Goal: Communication & Community: Ask a question

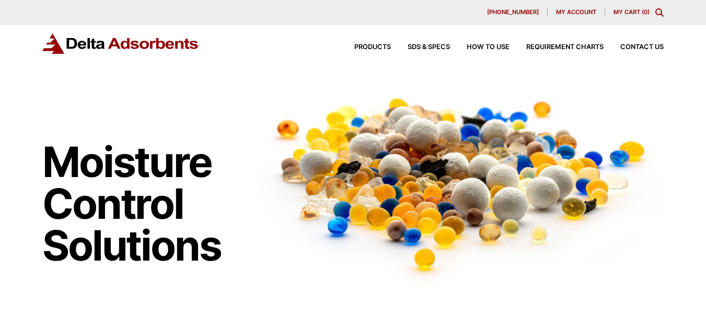
click at [604, 44] on link "Contact Us" at bounding box center [634, 47] width 60 height 7
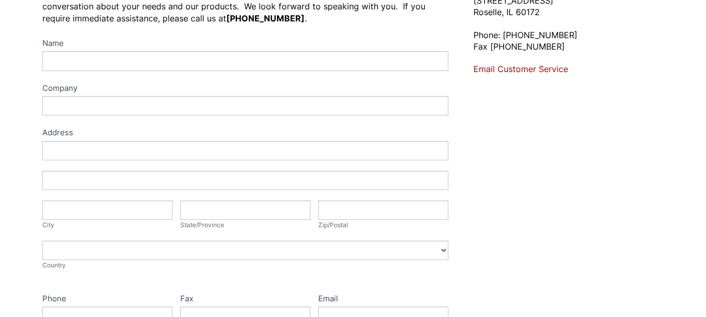
scroll to position [87, 0]
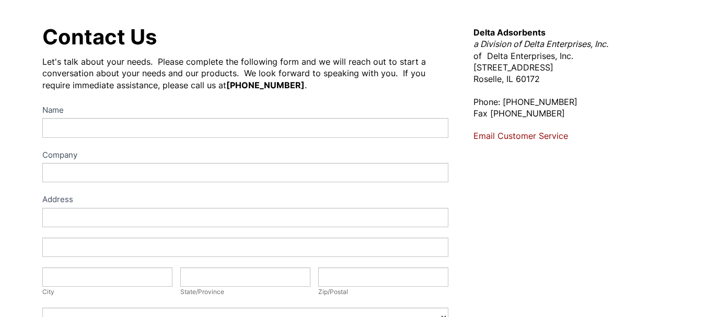
drag, startPoint x: 72, startPoint y: 107, endPoint x: 88, endPoint y: 148, distance: 44.5
click at [85, 138] on div "Name Company Address Address Address Address City City State/Province State/Pro…" at bounding box center [245, 319] width 406 height 432
click at [88, 148] on label "Company" at bounding box center [245, 155] width 406 height 15
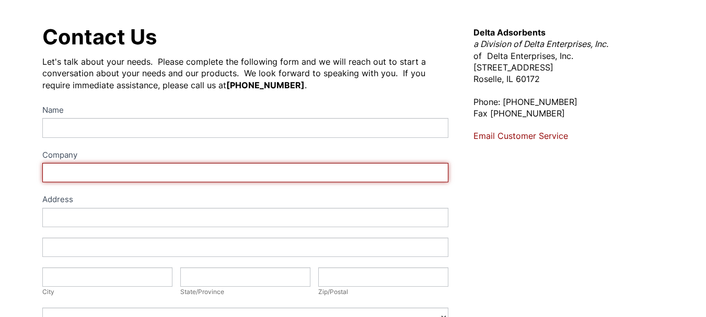
click at [88, 163] on input "Company" at bounding box center [245, 172] width 406 height 19
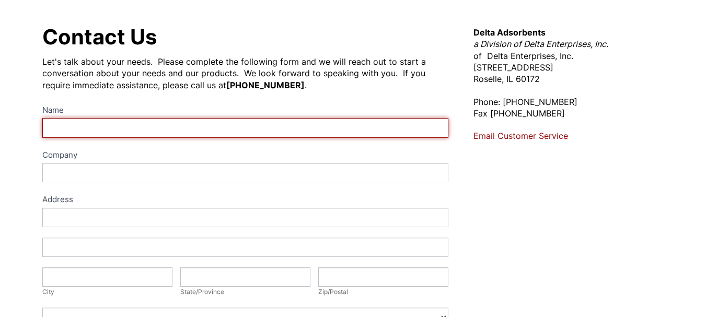
click at [70, 123] on input "Name" at bounding box center [245, 127] width 406 height 19
type input "[PERSON_NAME]"
type input "First MCS Payment Solutions"
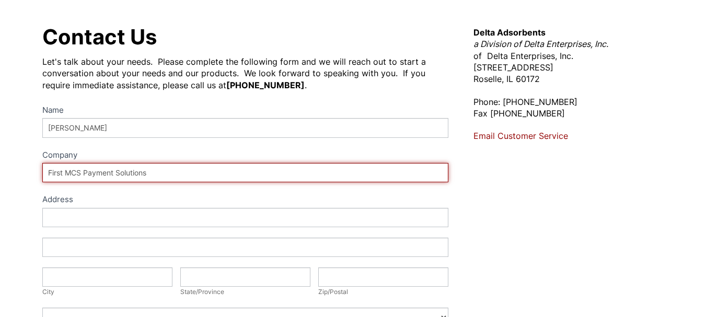
type input "[STREET_ADDRESS]"
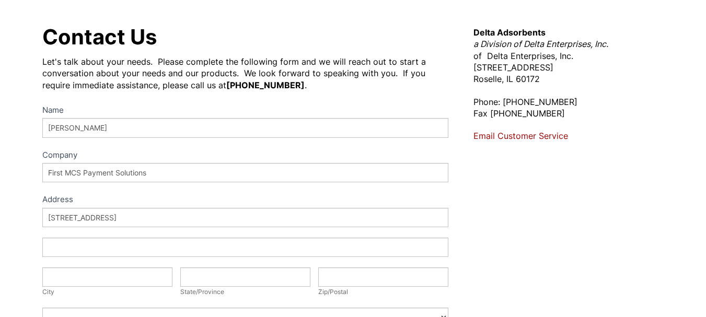
type input "St [PERSON_NAME]"
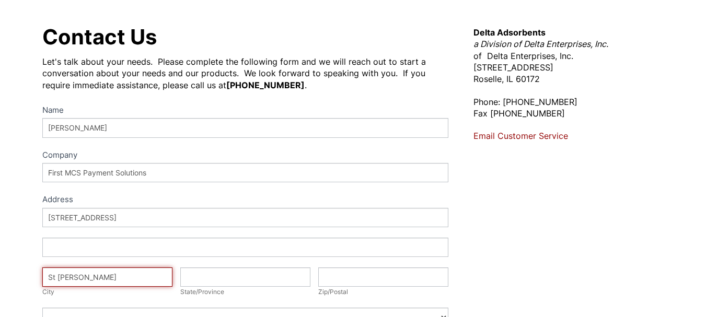
type input "IL"
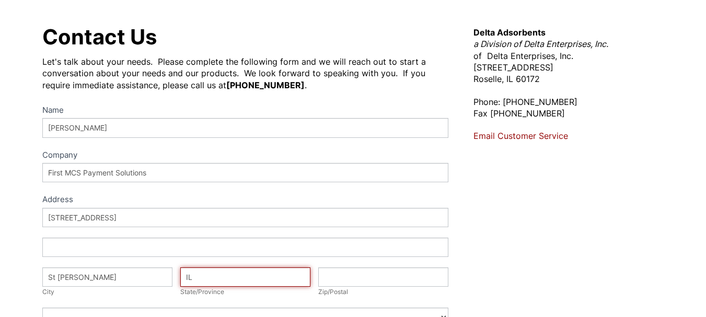
type input "60174"
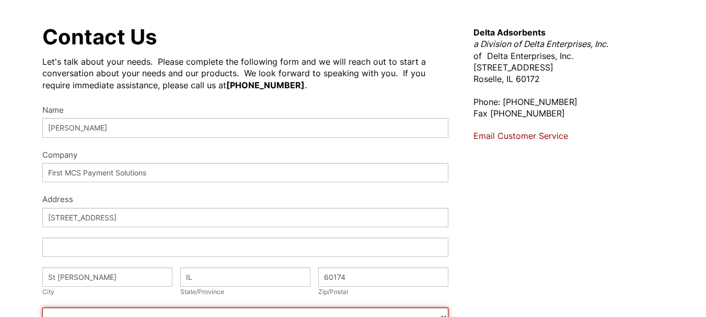
select select "[GEOGRAPHIC_DATA]"
type input "6303492809"
type input "[PERSON_NAME][EMAIL_ADDRESS][DOMAIN_NAME]"
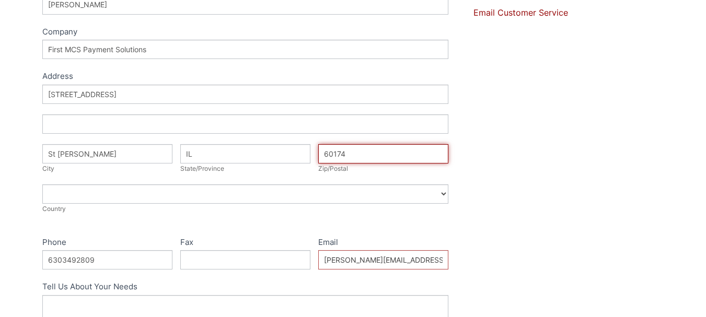
scroll to position [261, 0]
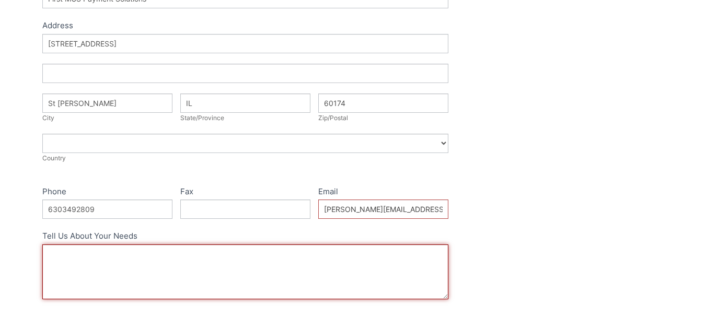
click at [113, 278] on textarea "Tell Us About Your Needs" at bounding box center [245, 272] width 406 height 55
paste textarea "Hi, Your business now has the opportunity to eliminate thousands in credit card…"
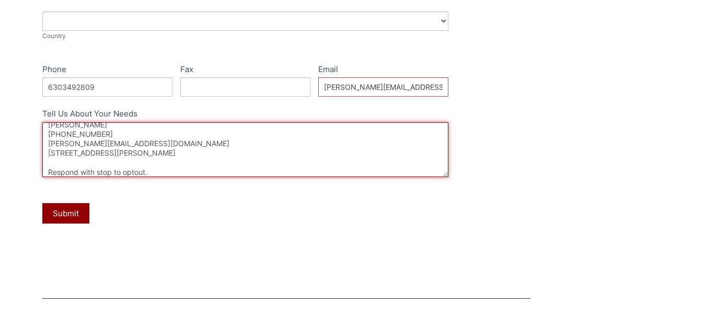
scroll to position [435, 0]
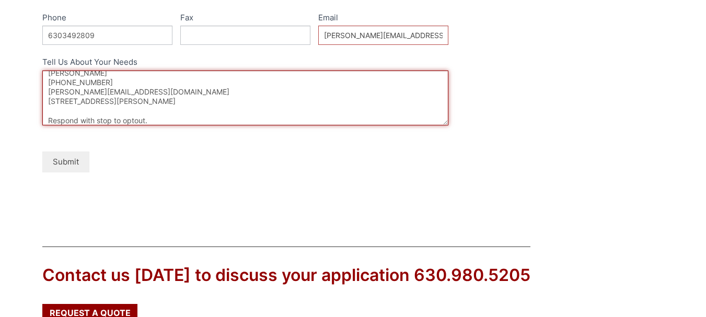
type textarea "Hi, Your business now has the opportunity to eliminate thousands in credit card…"
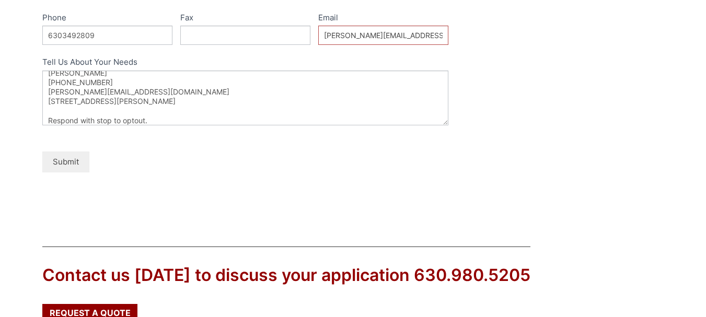
click at [85, 165] on button "Submit" at bounding box center [65, 162] width 47 height 20
